Goal: Book appointment/travel/reservation

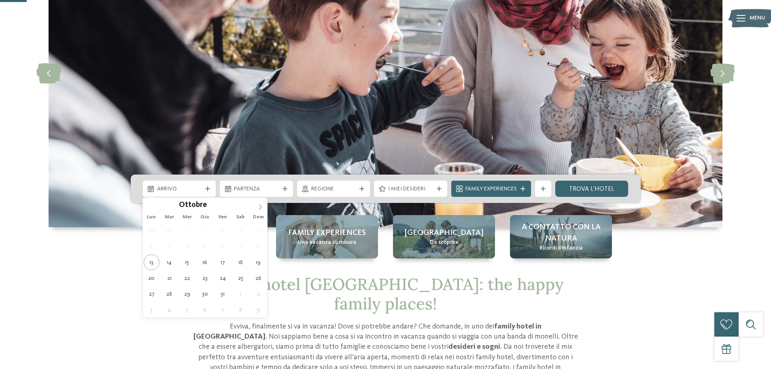
click at [260, 208] on icon at bounding box center [260, 207] width 6 height 6
type div "[DATE]"
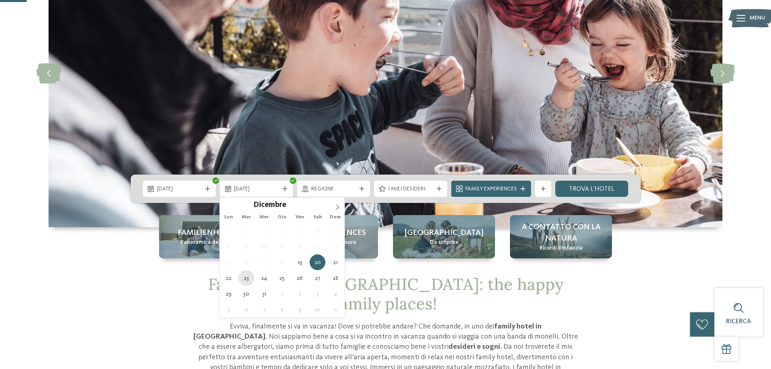
type div "[DATE]"
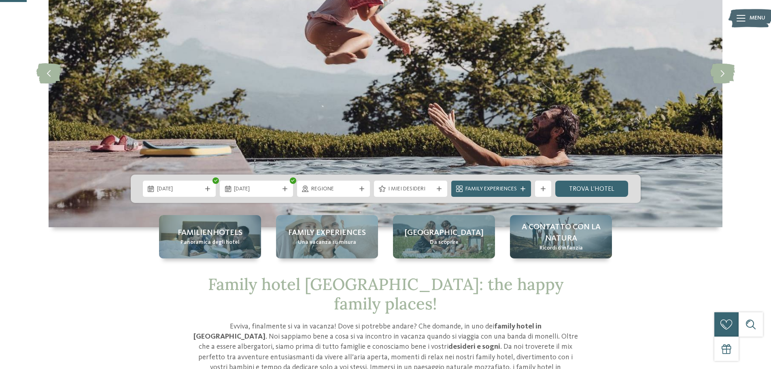
click at [357, 188] on div "Regione" at bounding box center [333, 189] width 73 height 16
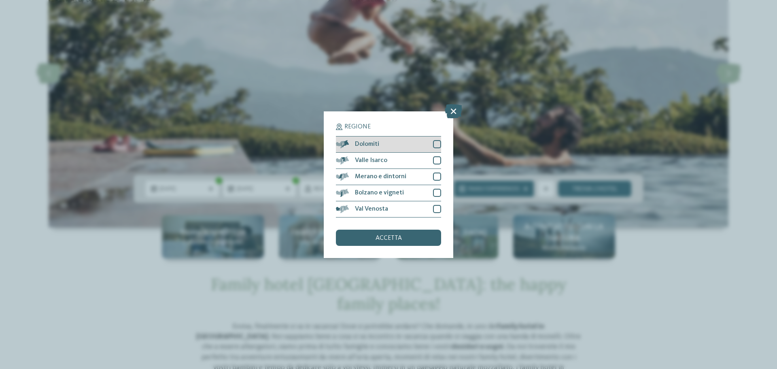
click at [438, 142] on div at bounding box center [437, 144] width 8 height 8
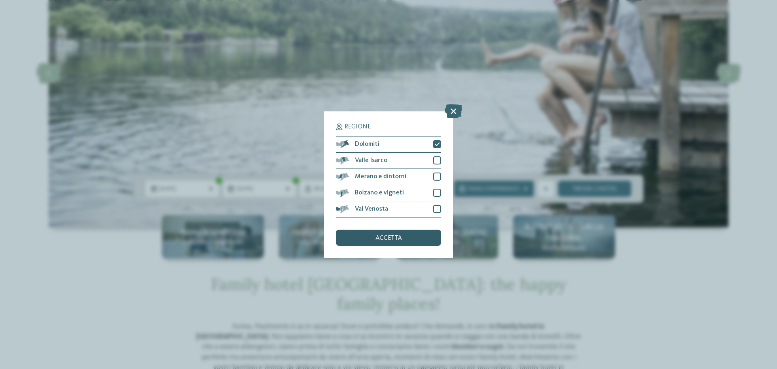
click at [376, 237] on span "accetta" at bounding box center [389, 238] width 26 height 6
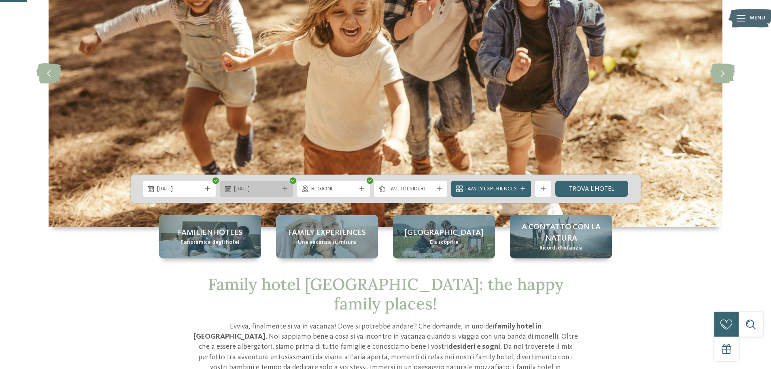
click at [263, 193] on div "[DATE]" at bounding box center [256, 189] width 73 height 16
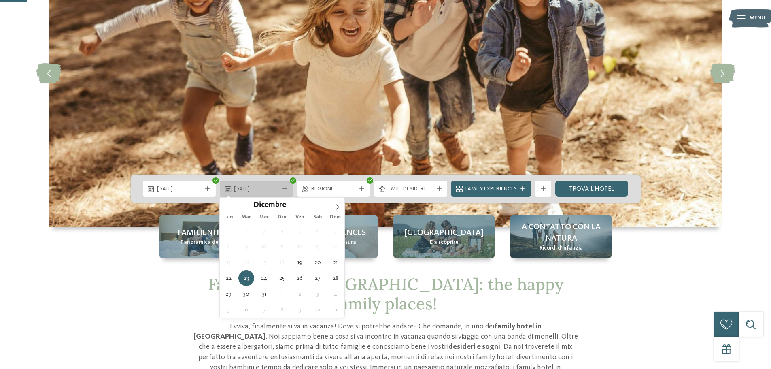
click at [264, 193] on div "[DATE]" at bounding box center [256, 189] width 73 height 16
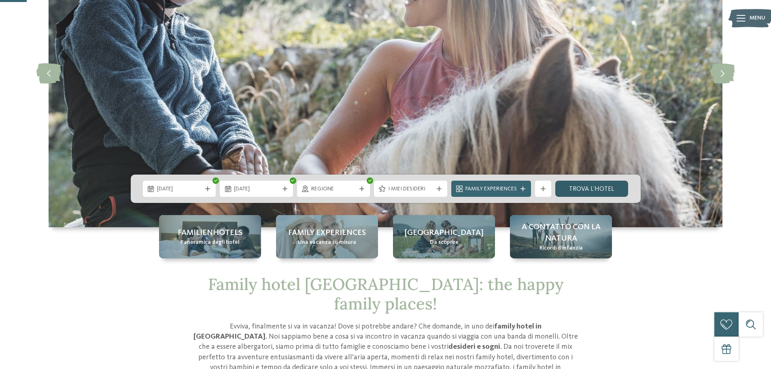
click at [614, 190] on link "trova l’hotel" at bounding box center [591, 189] width 73 height 16
